Goal: Task Accomplishment & Management: Complete application form

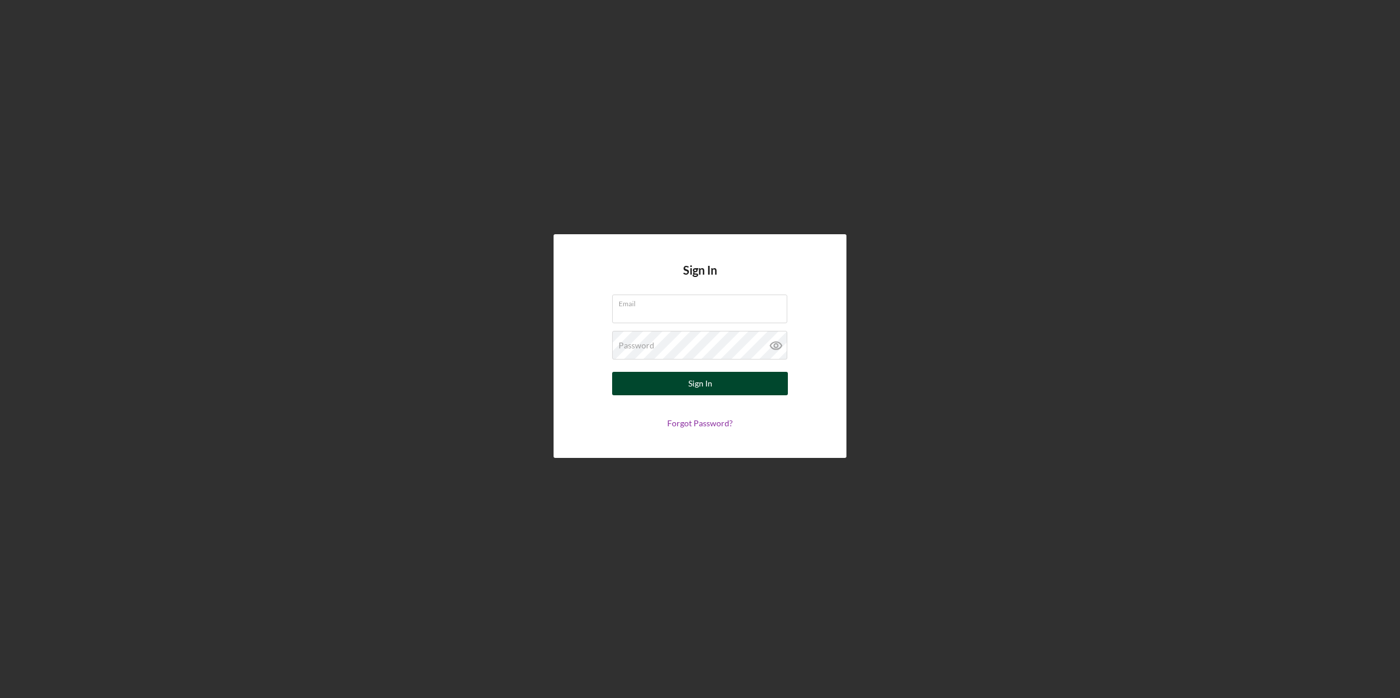
type input "[EMAIL_ADDRESS][DOMAIN_NAME]"
click at [695, 385] on div "Sign In" at bounding box center [700, 383] width 24 height 23
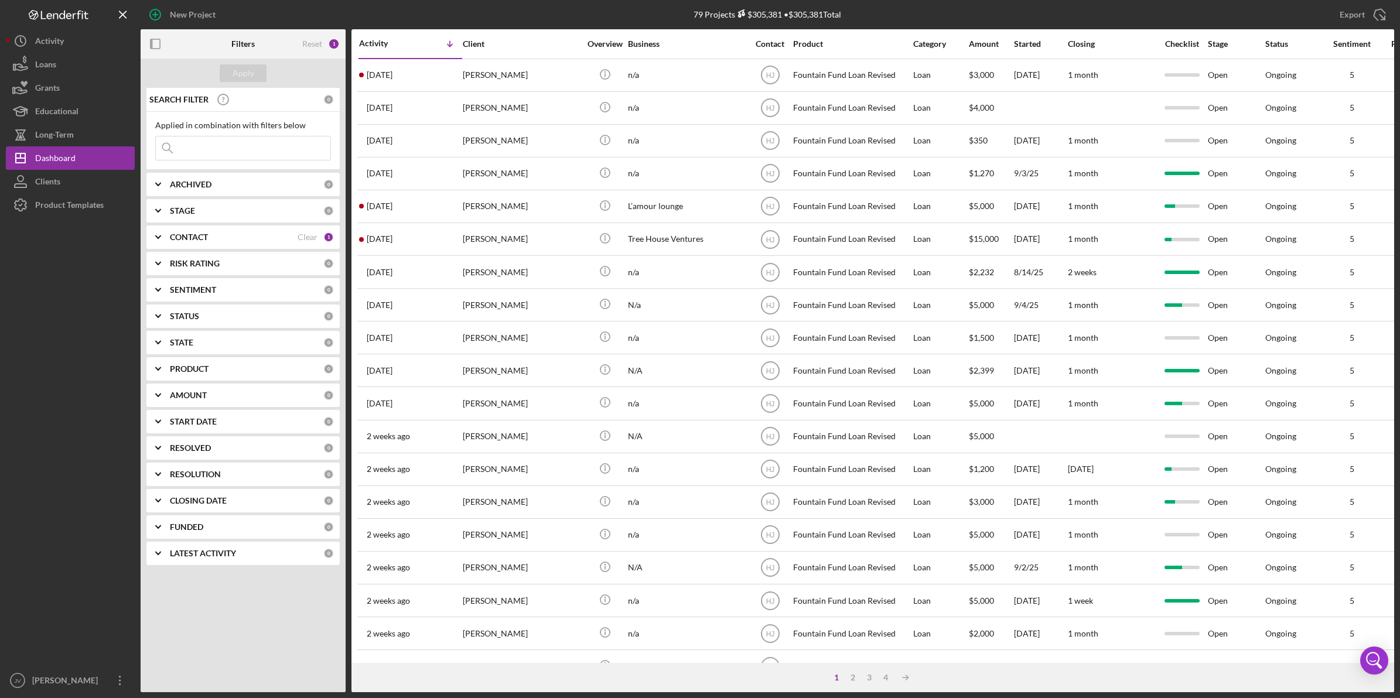
click at [247, 235] on div "CONTACT" at bounding box center [234, 237] width 128 height 9
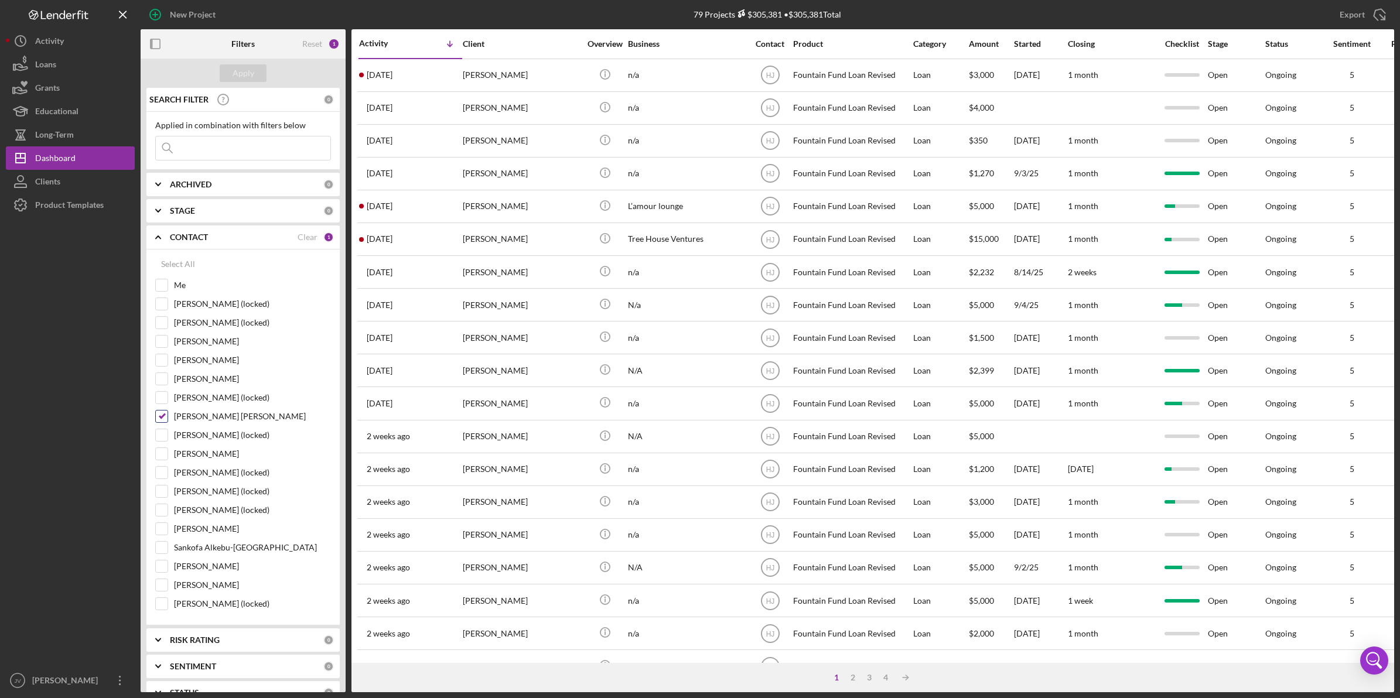
click at [162, 420] on input "[PERSON_NAME] [PERSON_NAME]" at bounding box center [162, 417] width 12 height 12
checkbox input "false"
click at [161, 288] on input "Me" at bounding box center [162, 285] width 12 height 12
checkbox input "true"
click at [231, 76] on button "Apply" at bounding box center [243, 73] width 47 height 18
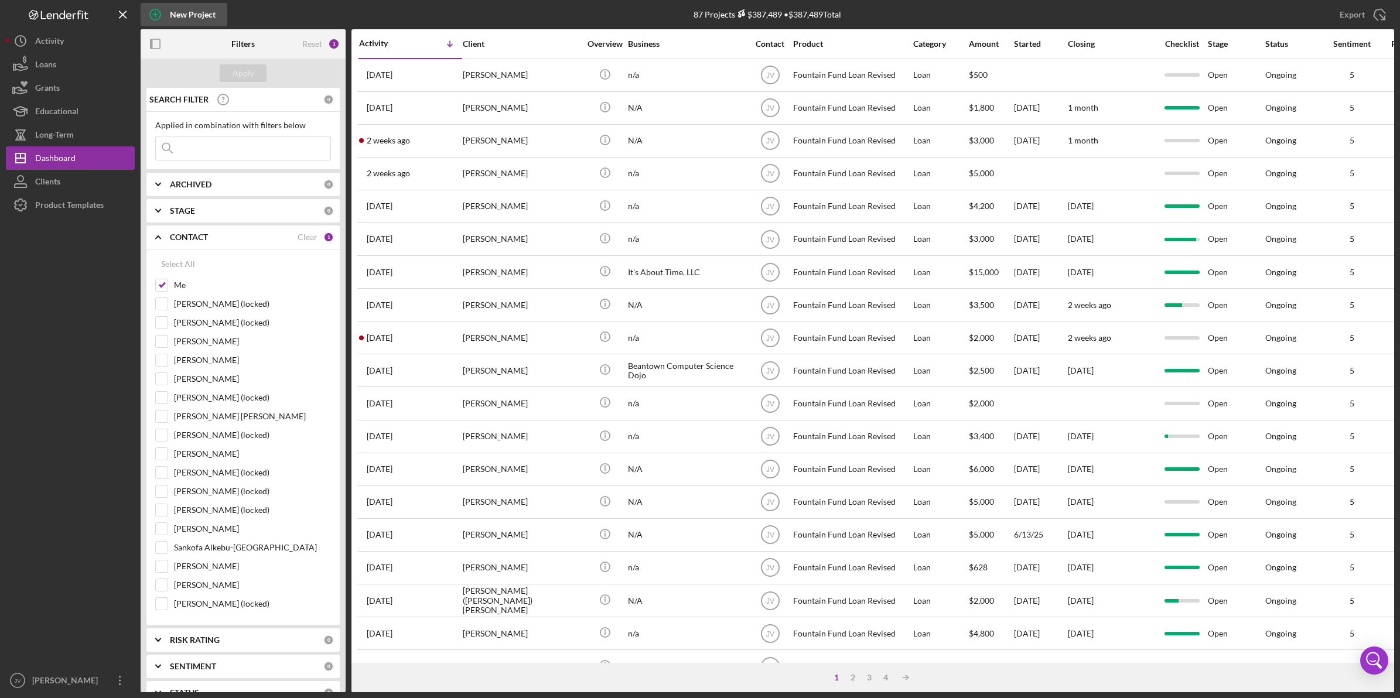
click at [182, 19] on div "New Project" at bounding box center [193, 14] width 46 height 23
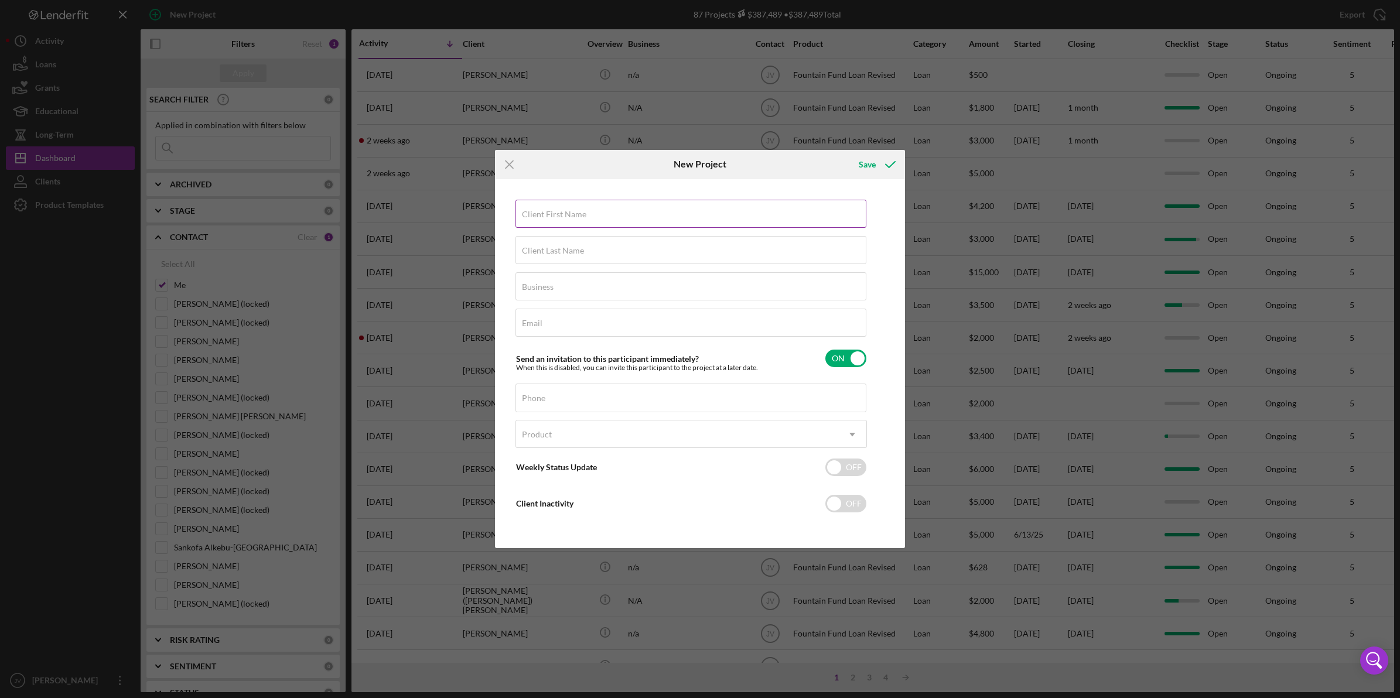
click at [573, 218] on label "Client First Name" at bounding box center [554, 214] width 64 height 9
click at [573, 218] on input "Client First Name" at bounding box center [690, 214] width 351 height 28
type input "[PERSON_NAME]"
type input "[EMAIL_ADDRESS][DOMAIN_NAME]"
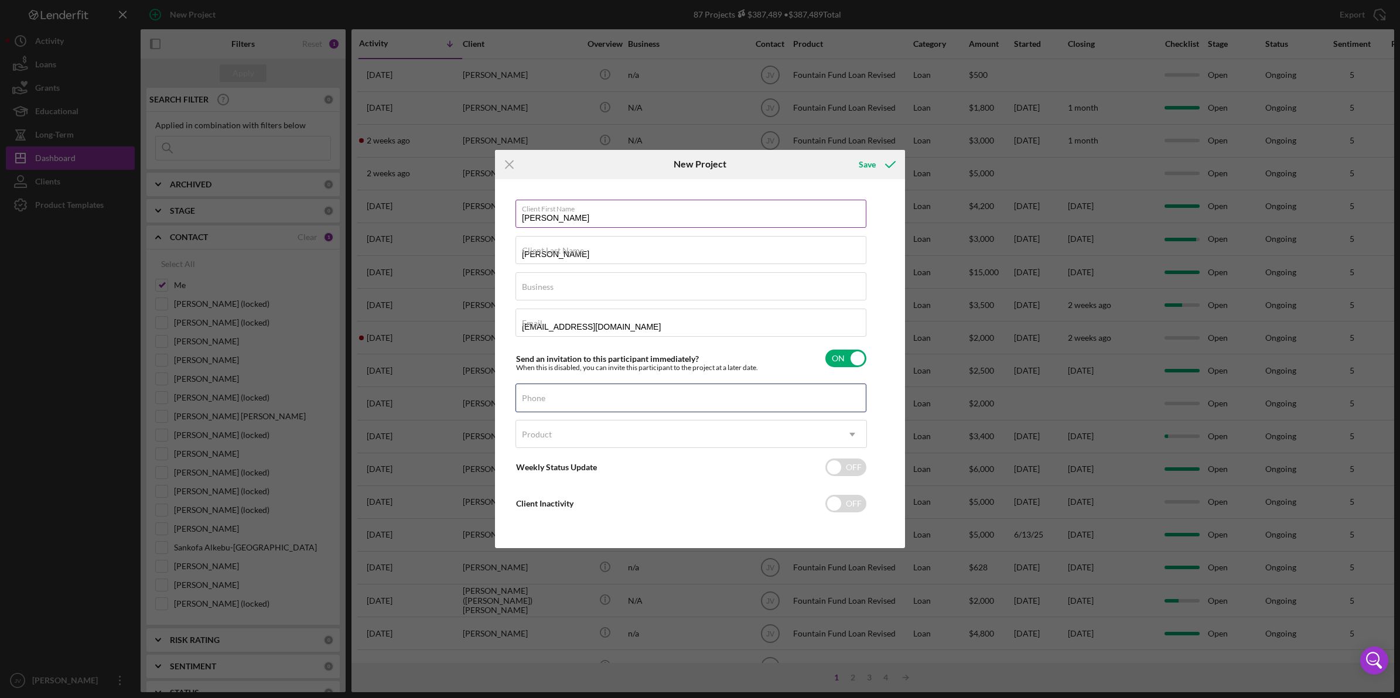
type input "[PHONE_NUMBER]"
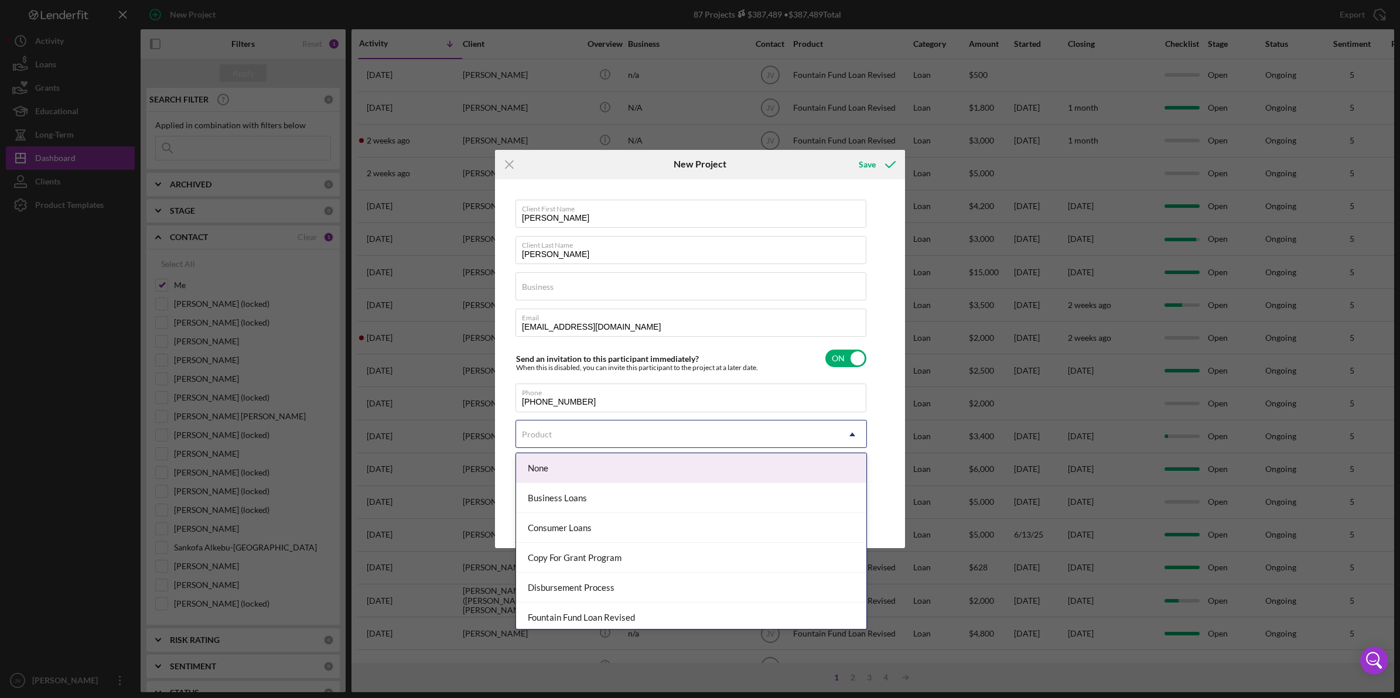
click at [687, 433] on div "Product" at bounding box center [677, 434] width 322 height 27
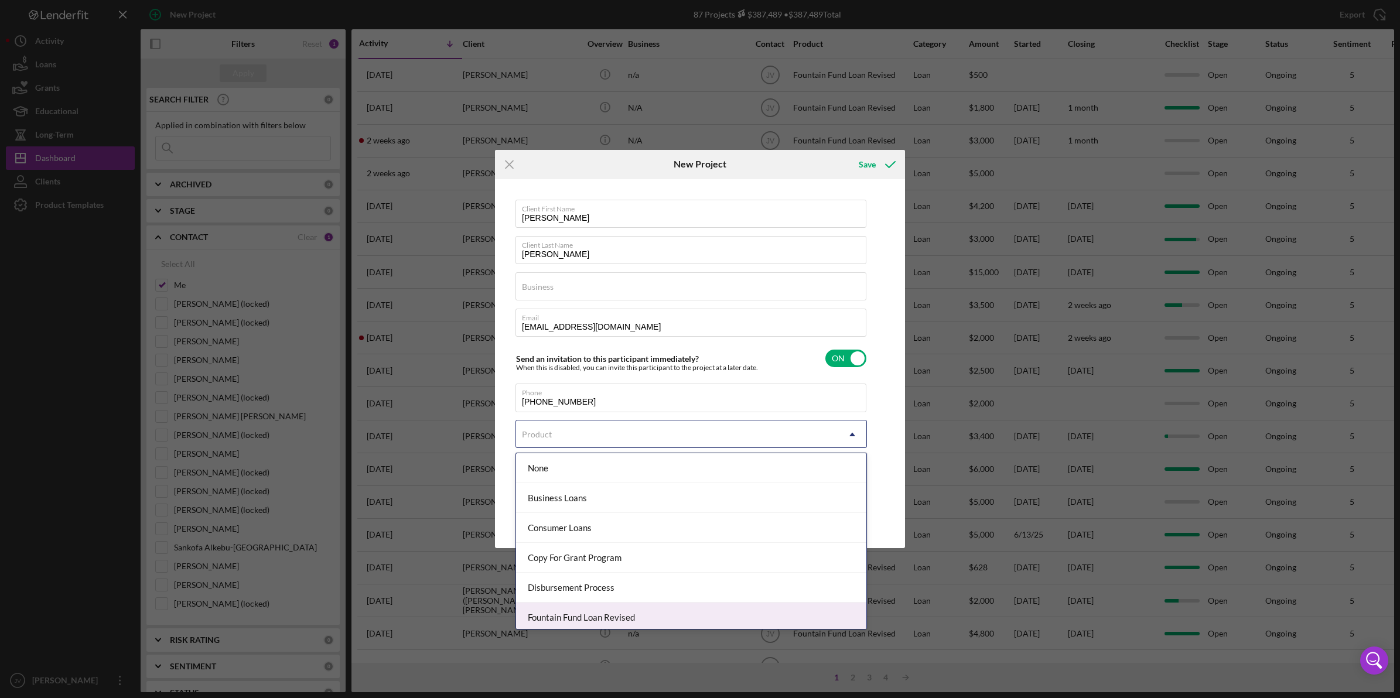
scroll to position [64, 0]
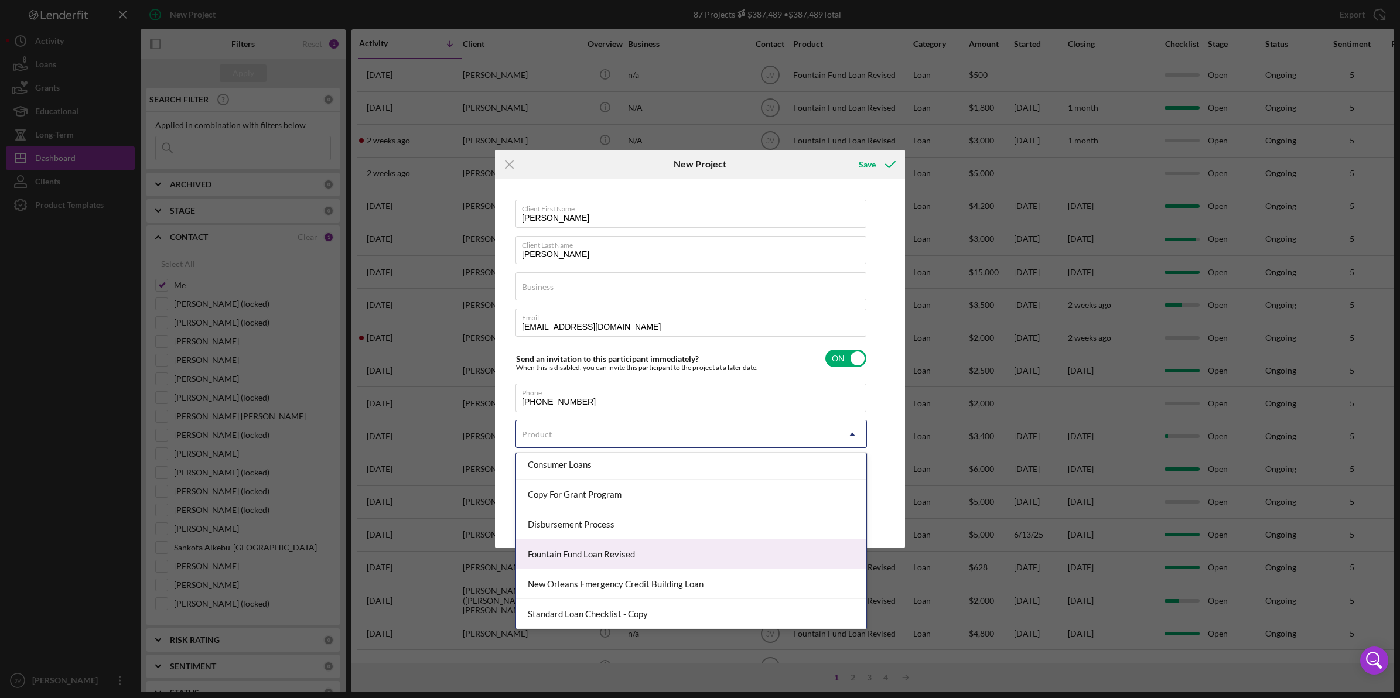
click at [698, 561] on div "Fountain Fund Loan Revised" at bounding box center [691, 554] width 350 height 30
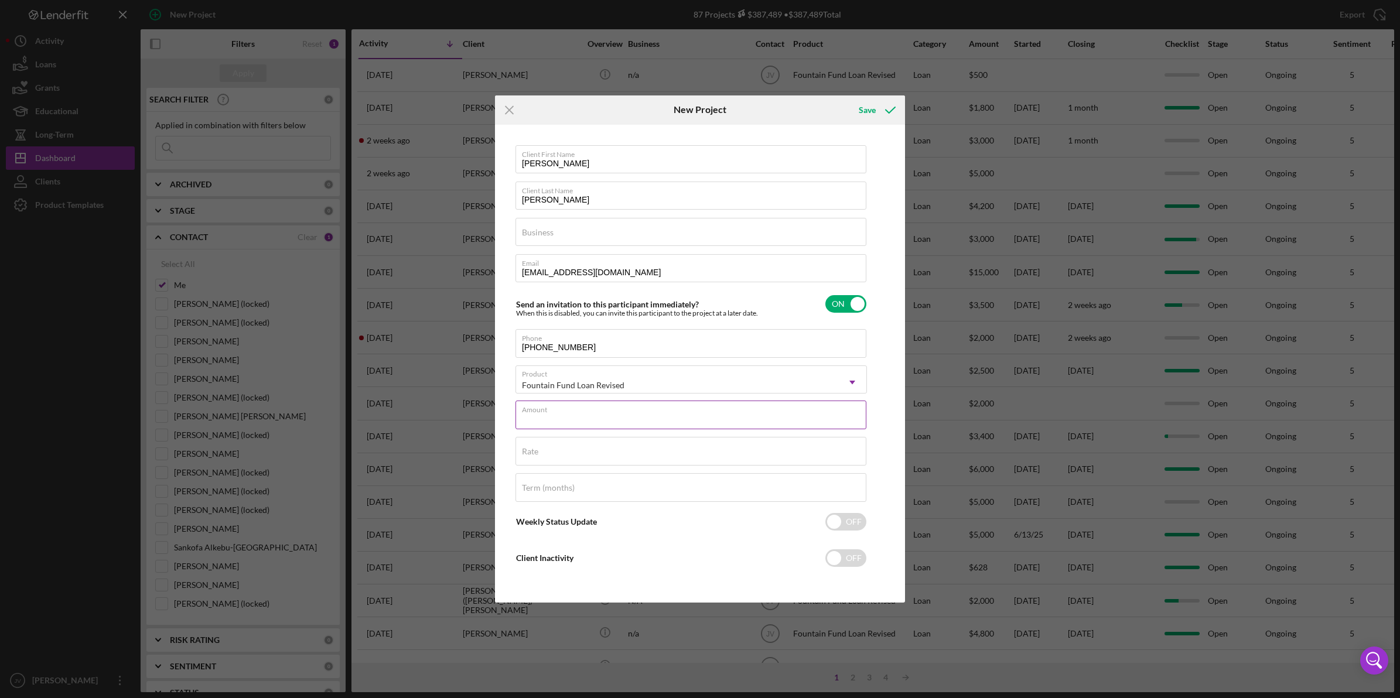
click at [619, 418] on input "Amount" at bounding box center [690, 415] width 351 height 28
type input "$2,000"
click at [870, 105] on div "Save" at bounding box center [867, 109] width 17 height 23
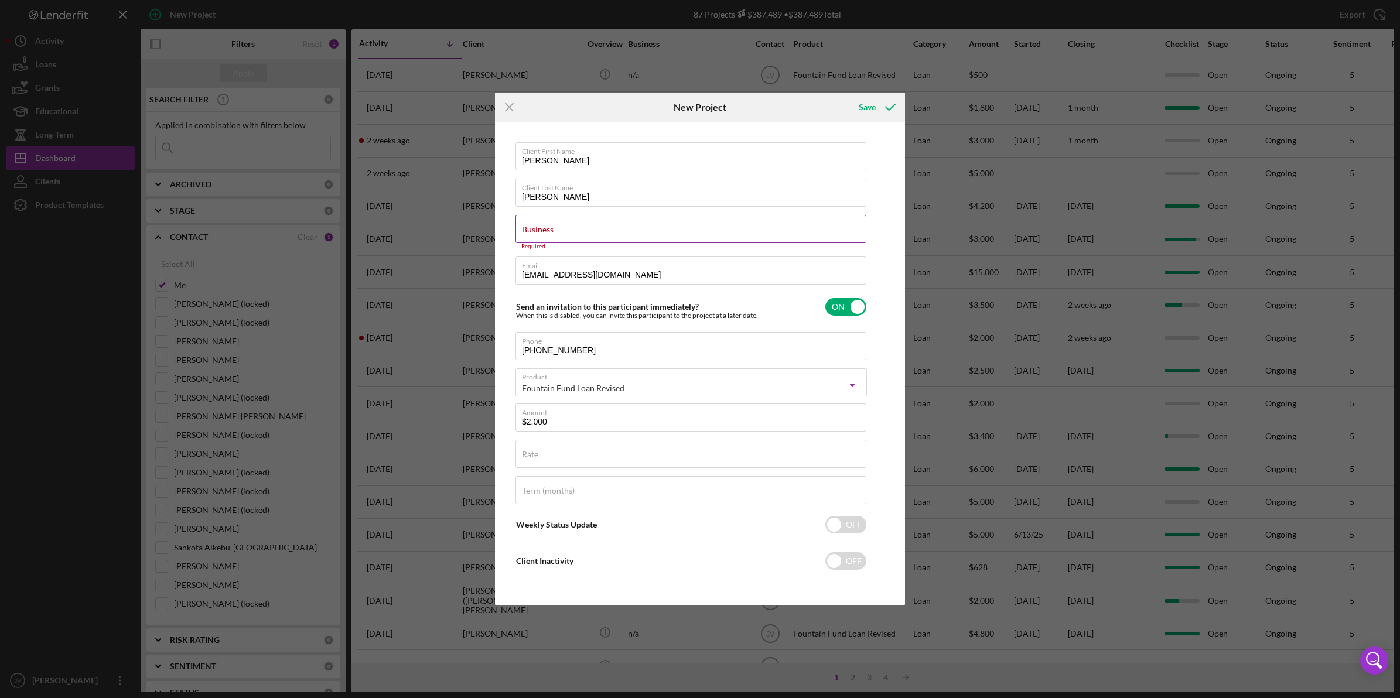
click at [691, 233] on input "Business" at bounding box center [690, 229] width 351 height 28
type input "N/A"
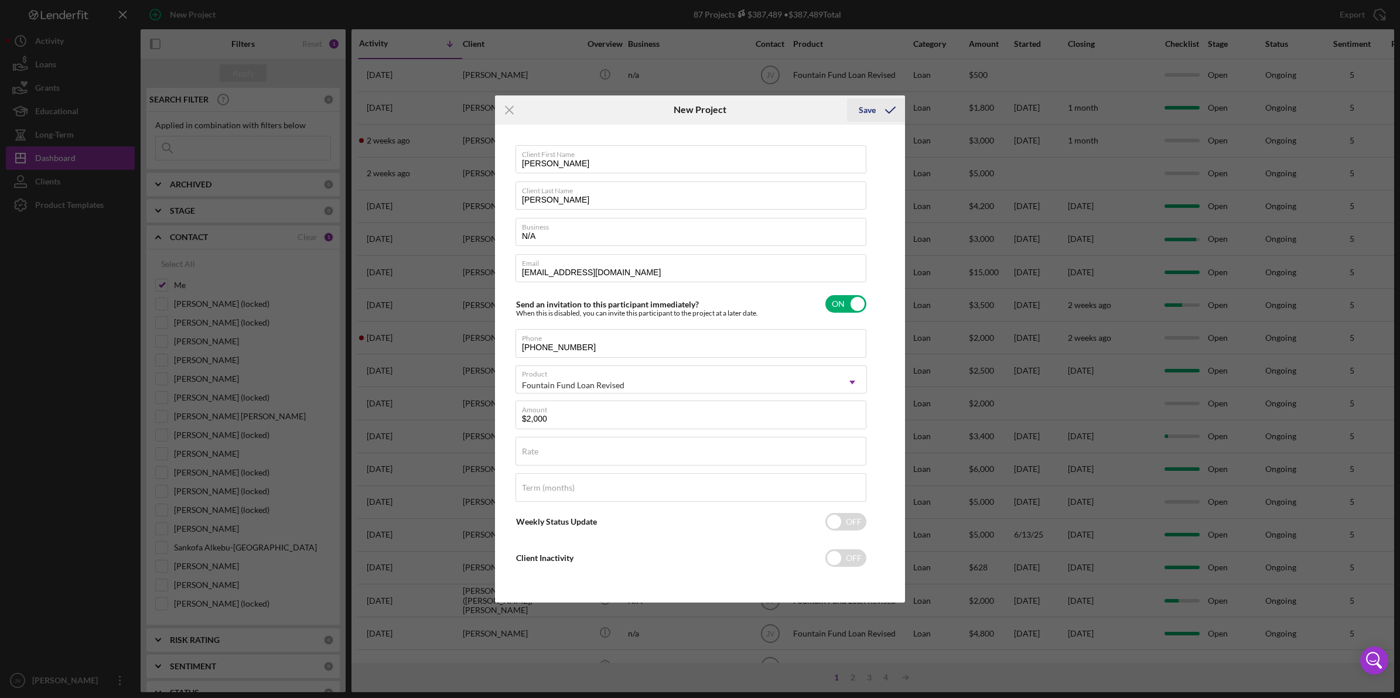
click at [880, 111] on icon "submit" at bounding box center [890, 109] width 29 height 29
